Goal: Task Accomplishment & Management: Complete application form

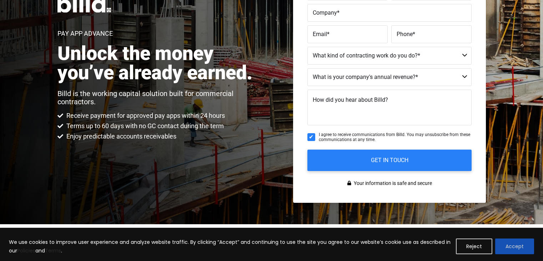
scroll to position [107, 0]
click at [512, 249] on button "Accept" at bounding box center [514, 246] width 39 height 16
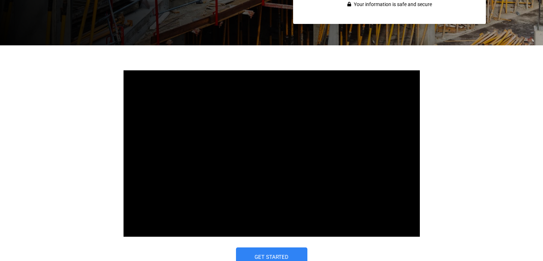
scroll to position [393, 0]
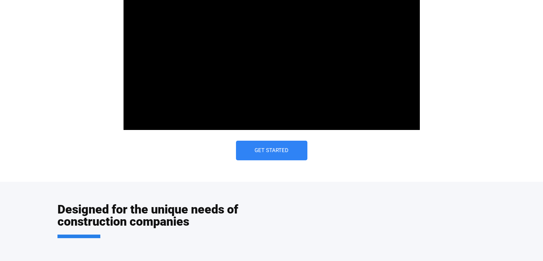
click at [270, 151] on span "Get Started" at bounding box center [271, 150] width 34 height 5
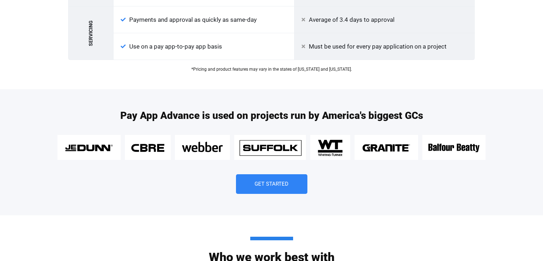
scroll to position [928, 0]
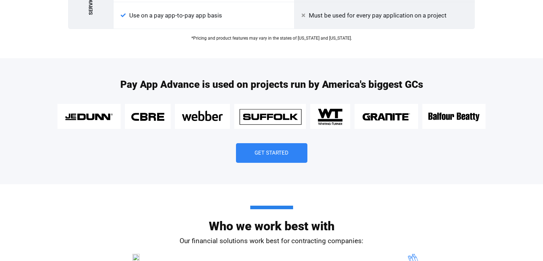
click at [291, 151] on span "Get Started" at bounding box center [271, 152] width 43 height 5
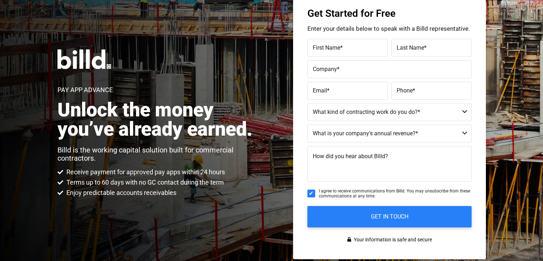
scroll to position [107, 0]
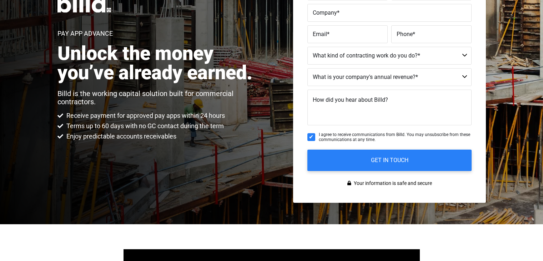
click at [309, 138] on input "I agree to receive communications from Billd. You may unsubscribe from these co…" at bounding box center [311, 137] width 8 height 8
checkbox input "false"
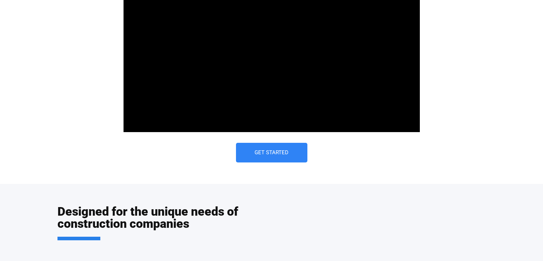
scroll to position [393, 0]
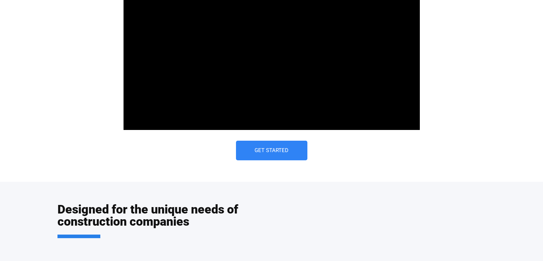
drag, startPoint x: 257, startPoint y: 144, endPoint x: 250, endPoint y: 150, distance: 8.9
click at [257, 144] on link "Get Started" at bounding box center [271, 151] width 71 height 20
drag, startPoint x: 259, startPoint y: 152, endPoint x: 267, endPoint y: 155, distance: 9.0
click at [259, 152] on span "Get Started" at bounding box center [271, 150] width 34 height 5
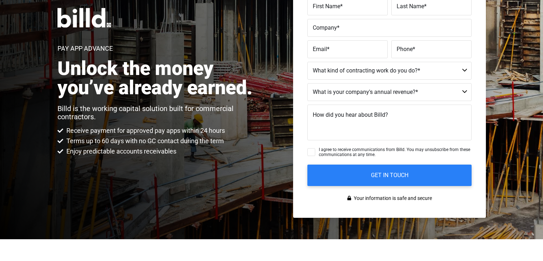
scroll to position [16, 0]
